Goal: Task Accomplishment & Management: Use online tool/utility

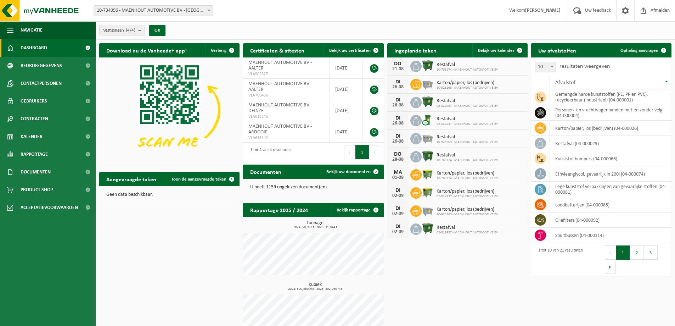
click at [192, 11] on span "10-734096 - MAENHOUT AUTOMOTIVE BV - [GEOGRAPHIC_DATA]" at bounding box center [153, 11] width 119 height 10
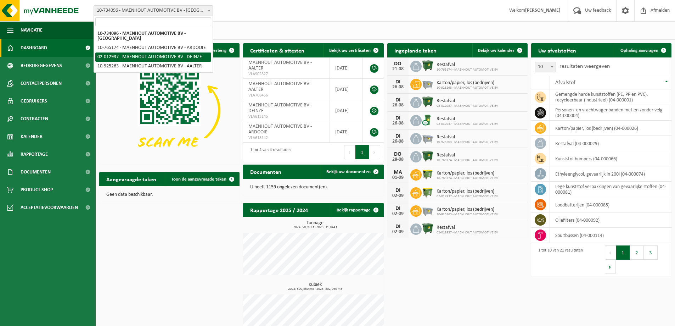
select select "2480"
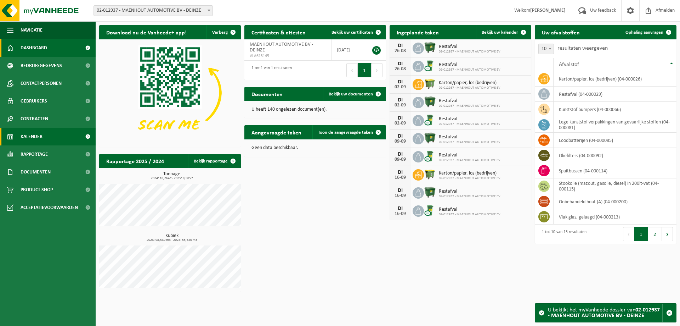
click at [34, 131] on span "Kalender" at bounding box center [32, 137] width 22 height 18
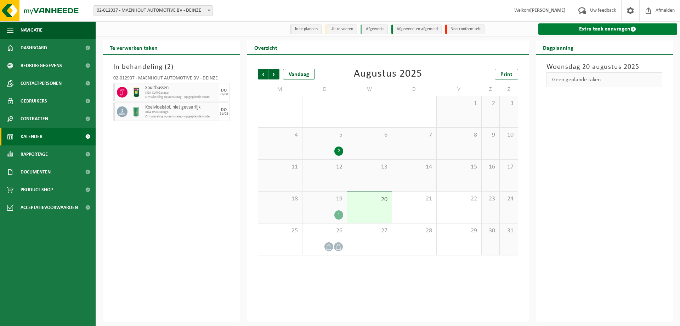
click at [581, 29] on link "Extra taak aanvragen" at bounding box center [608, 28] width 139 height 11
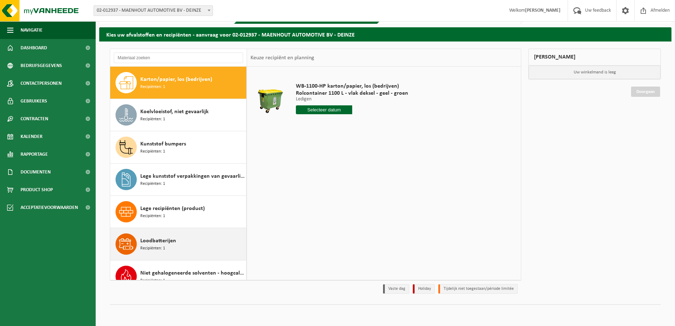
click at [160, 242] on span "Loodbatterijen" at bounding box center [158, 240] width 36 height 9
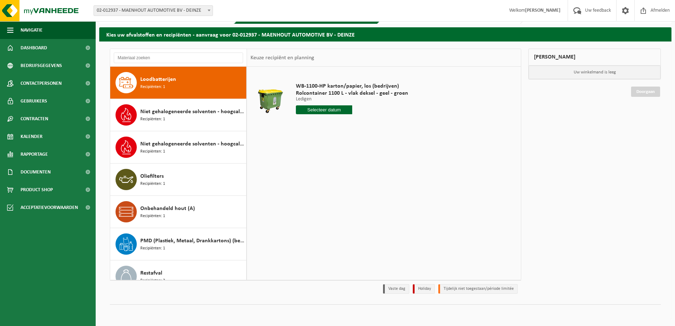
scroll to position [161, 0]
click at [314, 108] on input "text" at bounding box center [323, 109] width 54 height 9
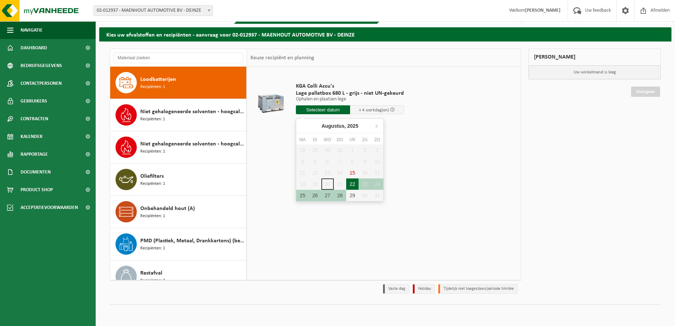
click at [354, 185] on div "22" at bounding box center [352, 183] width 12 height 11
type input "Van 2025-08-22"
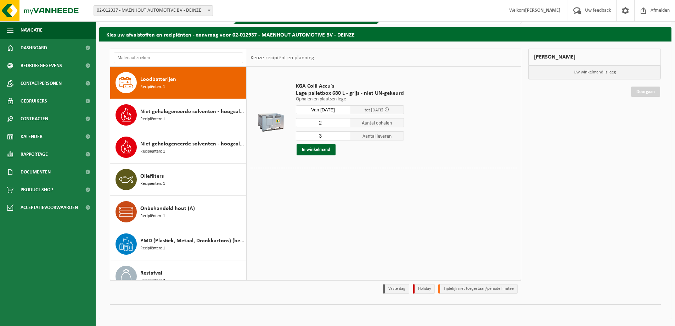
click at [342, 125] on input "2" at bounding box center [323, 122] width 54 height 9
type input "1"
click at [342, 125] on input "1" at bounding box center [323, 122] width 54 height 9
click at [342, 137] on input "2" at bounding box center [323, 135] width 54 height 9
type input "1"
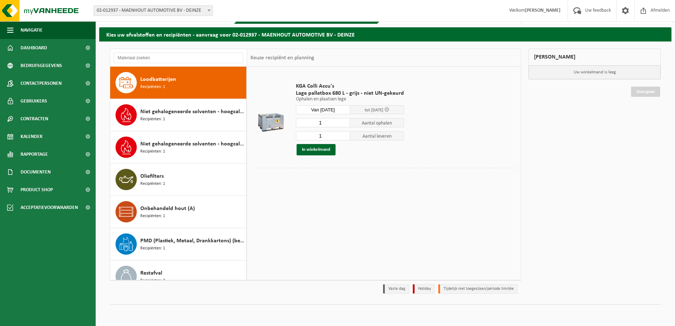
click at [342, 137] on input "1" at bounding box center [323, 135] width 54 height 9
click at [321, 148] on button "In winkelmand" at bounding box center [316, 149] width 39 height 11
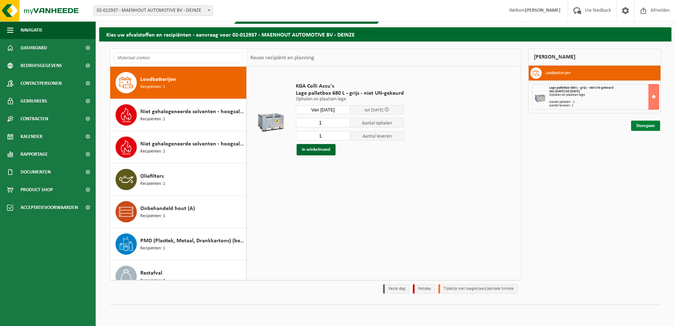
click at [642, 126] on link "Doorgaan" at bounding box center [645, 125] width 29 height 10
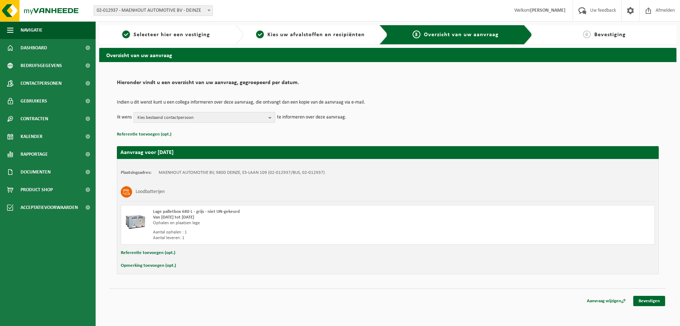
click at [183, 113] on span "Kies bestaand contactpersoon" at bounding box center [201, 117] width 128 height 11
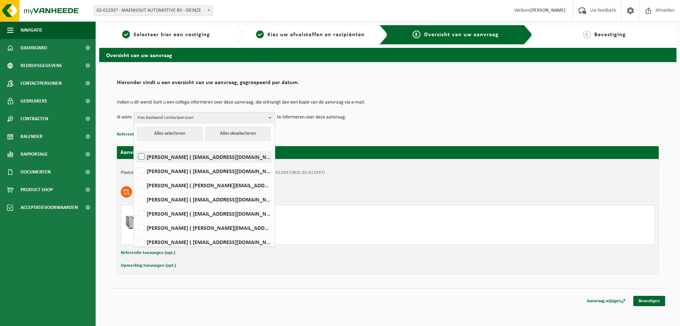
click at [174, 156] on label "Delphine Maenhout ( delphine.maenhout@maenhout-automotive.be )" at bounding box center [204, 156] width 135 height 11
click at [136, 148] on input "Delphine Maenhout ( delphine.maenhout@maenhout-automotive.be )" at bounding box center [135, 147] width 0 height 0
checkbox input "true"
click at [450, 106] on td "Indien u dit wenst kunt u een collega informeren over deze aanvraag, die ontvan…" at bounding box center [388, 106] width 542 height 12
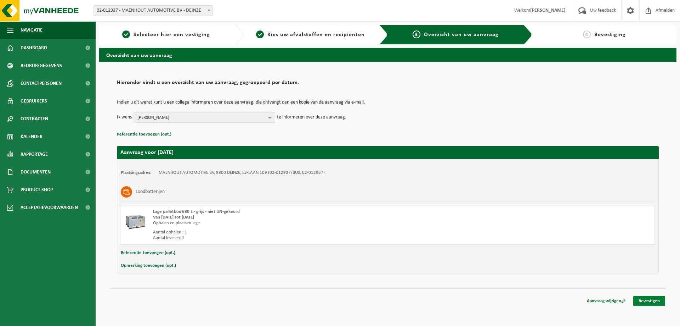
click at [647, 302] on link "Bevestigen" at bounding box center [649, 300] width 32 height 10
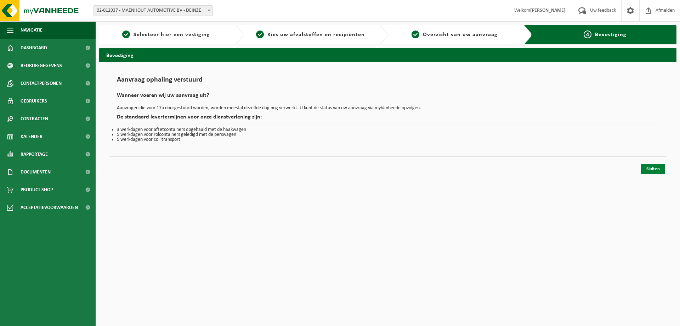
click at [661, 170] on link "Sluiten" at bounding box center [653, 169] width 24 height 10
